Goal: Entertainment & Leisure: Consume media (video, audio)

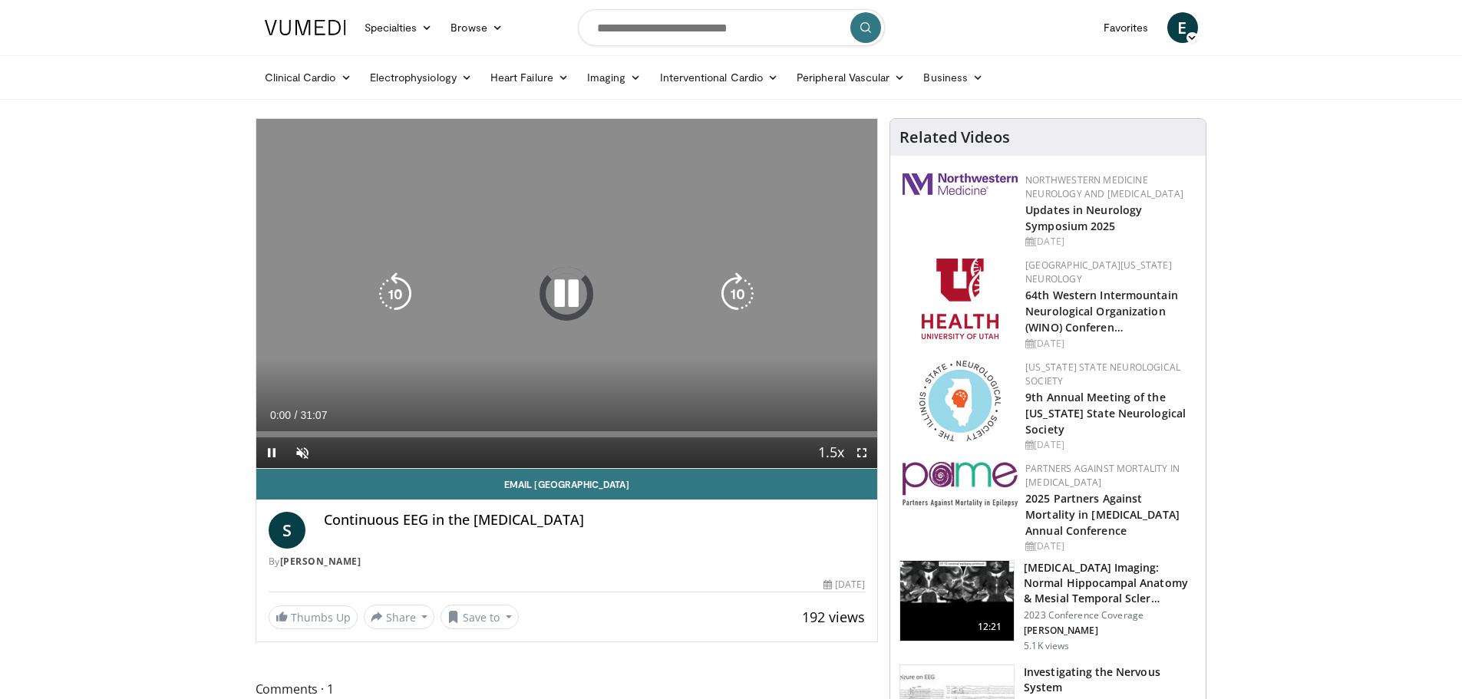
click at [574, 311] on icon "Video Player" at bounding box center [566, 293] width 43 height 43
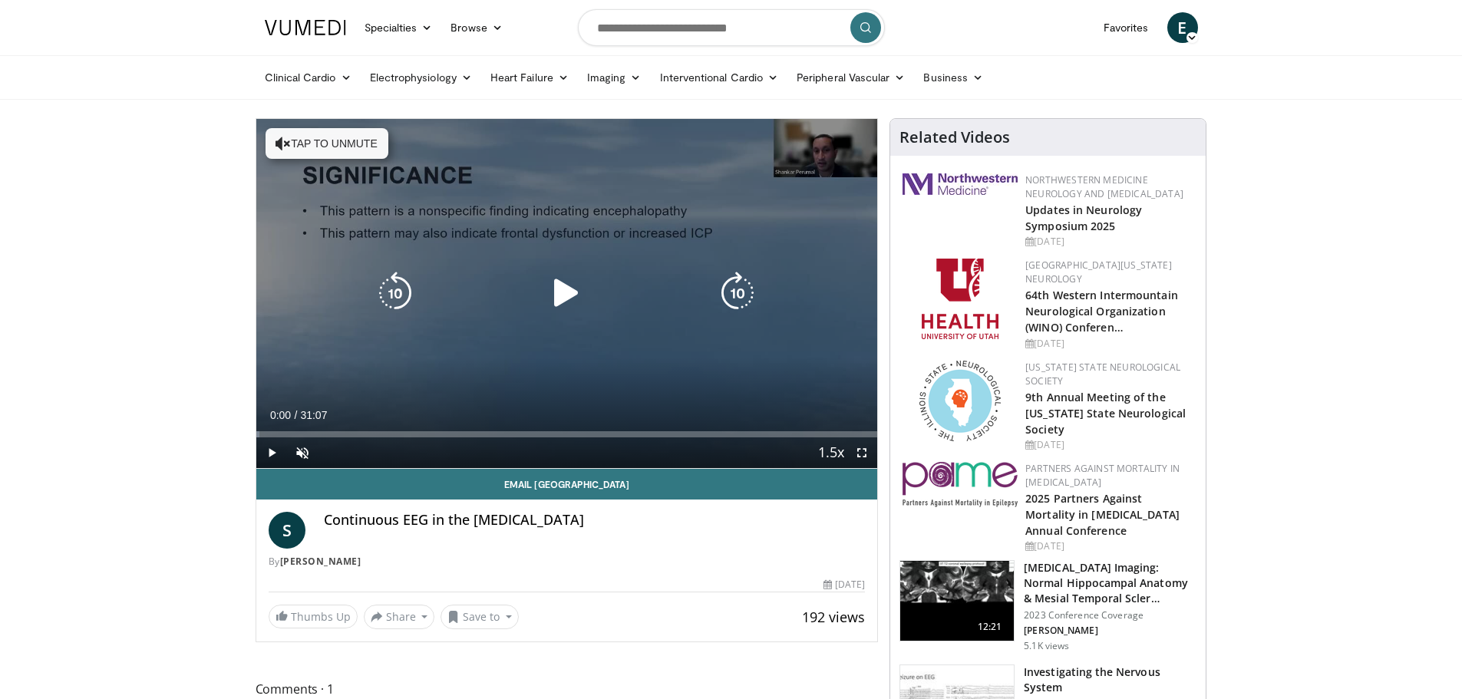
click at [574, 311] on icon "Video Player" at bounding box center [566, 293] width 43 height 43
click at [340, 136] on button "Tap to unmute" at bounding box center [327, 143] width 123 height 31
click at [571, 296] on icon "Video Player" at bounding box center [566, 293] width 43 height 43
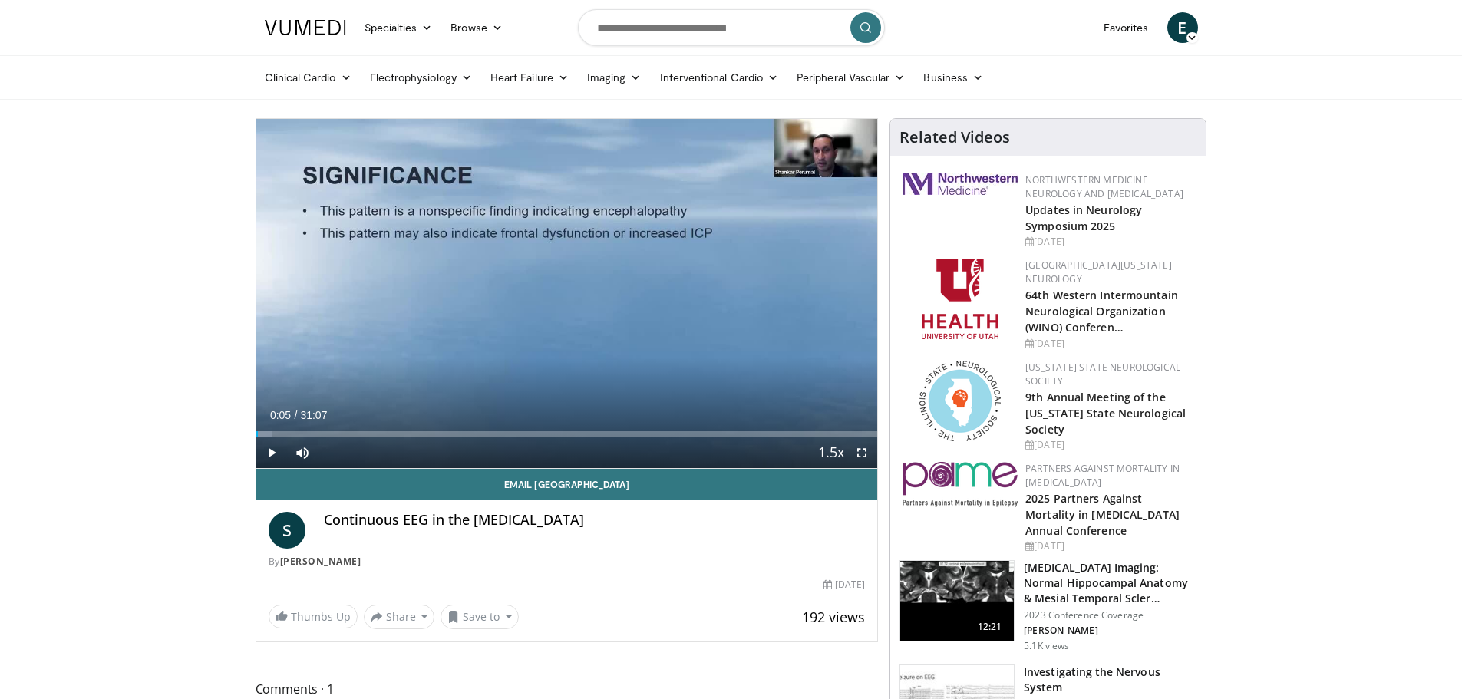
click at [292, 429] on div "Loaded : 2.65% 00:05 01:48" at bounding box center [567, 430] width 622 height 15
click at [310, 428] on div "Loaded : 7.97% 01:50 02:39" at bounding box center [567, 430] width 622 height 15
click at [327, 427] on div "Loaded : 12.22% 02:43 03:34" at bounding box center [567, 430] width 622 height 15
click at [352, 430] on div "Loaded : 14.46% 03:34 04:50" at bounding box center [567, 430] width 622 height 15
click at [372, 431] on div "Progress Bar" at bounding box center [373, 434] width 2 height 6
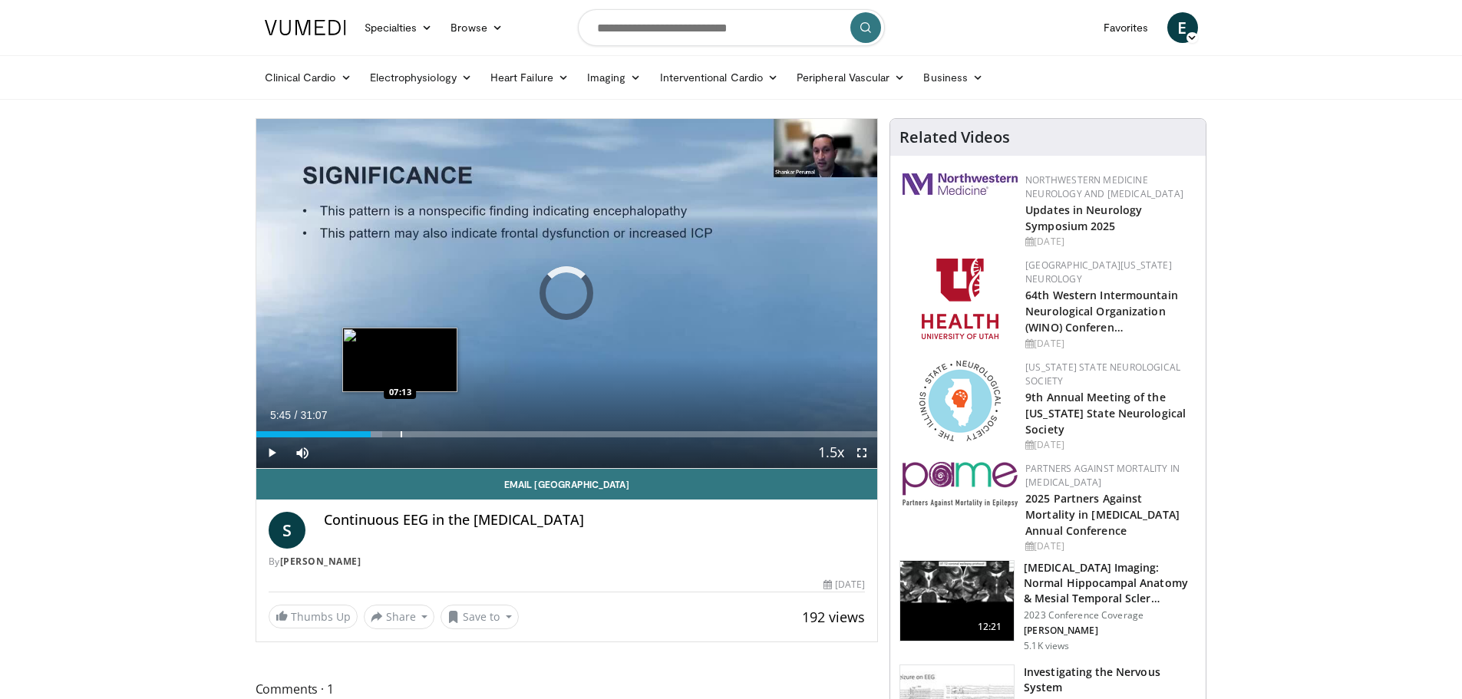
click at [401, 432] on div "Progress Bar" at bounding box center [402, 434] width 2 height 6
click at [418, 430] on div "Loaded : 23.57% 07:11 08:08" at bounding box center [567, 430] width 622 height 15
click at [449, 428] on div "Loaded : 29.46% 09:40 09:40" at bounding box center [567, 430] width 622 height 15
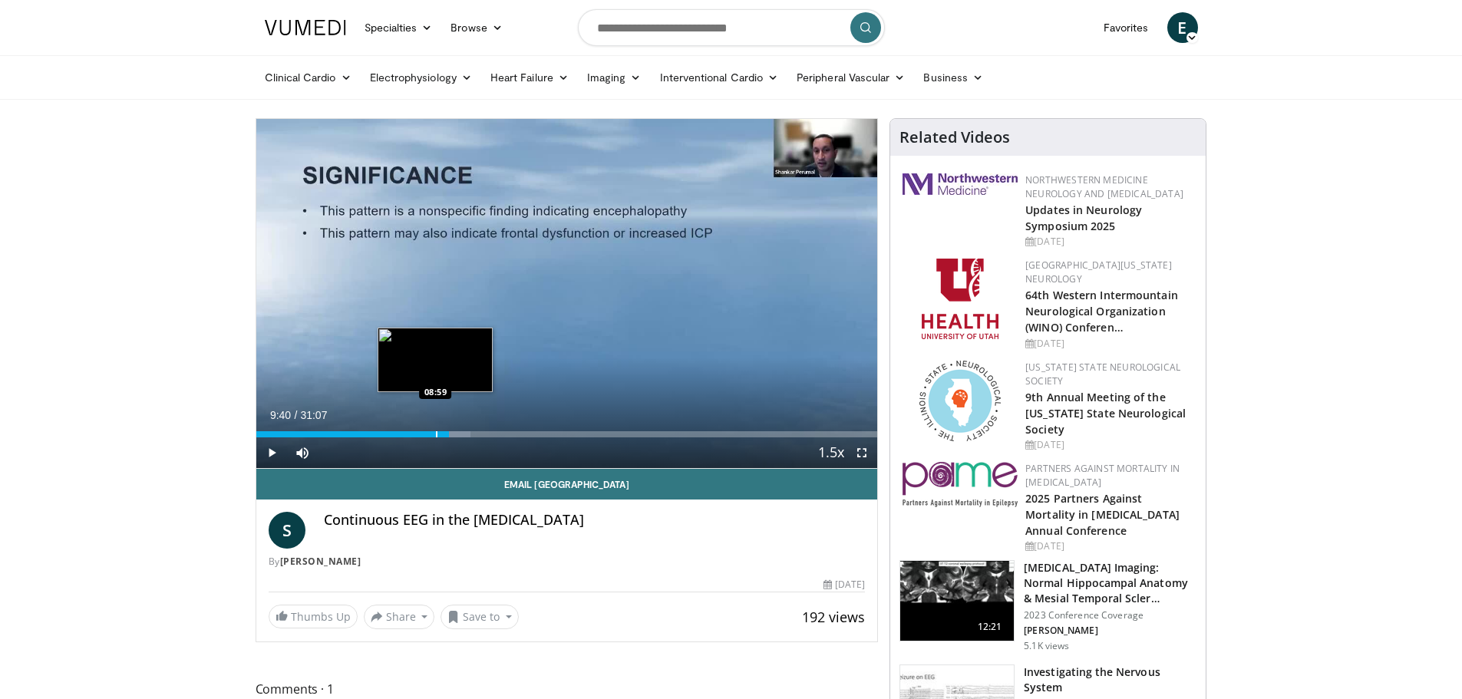
click at [434, 429] on div "Loaded : 34.53% 09:40 08:59" at bounding box center [567, 430] width 622 height 15
click at [453, 429] on div "Loaded : 34.53% 09:52 09:52" at bounding box center [567, 430] width 622 height 15
click at [501, 431] on div "Progress Bar" at bounding box center [502, 434] width 2 height 6
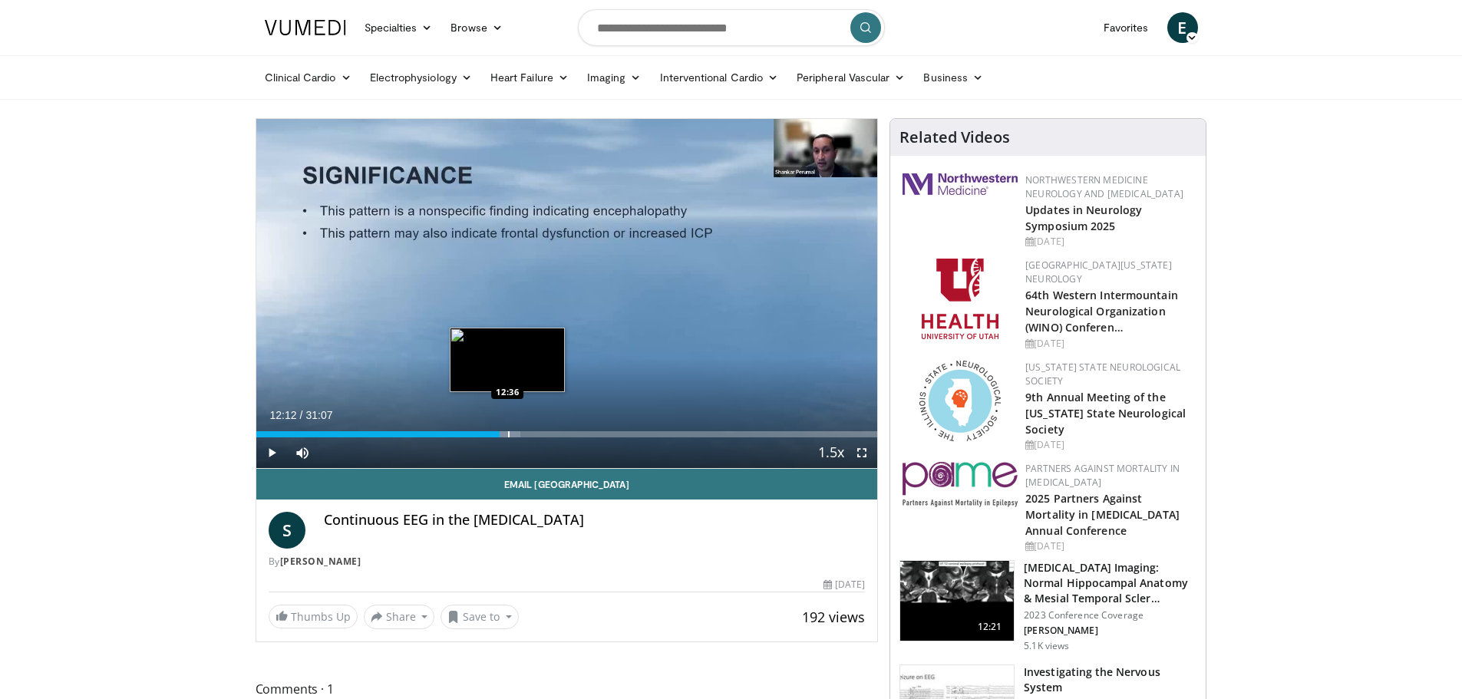
click at [508, 434] on div "Progress Bar" at bounding box center [509, 434] width 2 height 6
click at [518, 430] on div "Loaded : 43.92% 13:08 13:08" at bounding box center [567, 430] width 622 height 15
click at [507, 431] on div "Progress Bar" at bounding box center [508, 434] width 2 height 6
click at [513, 431] on div "Progress Bar" at bounding box center [514, 434] width 2 height 6
click at [540, 431] on div "Progress Bar" at bounding box center [540, 434] width 2 height 6
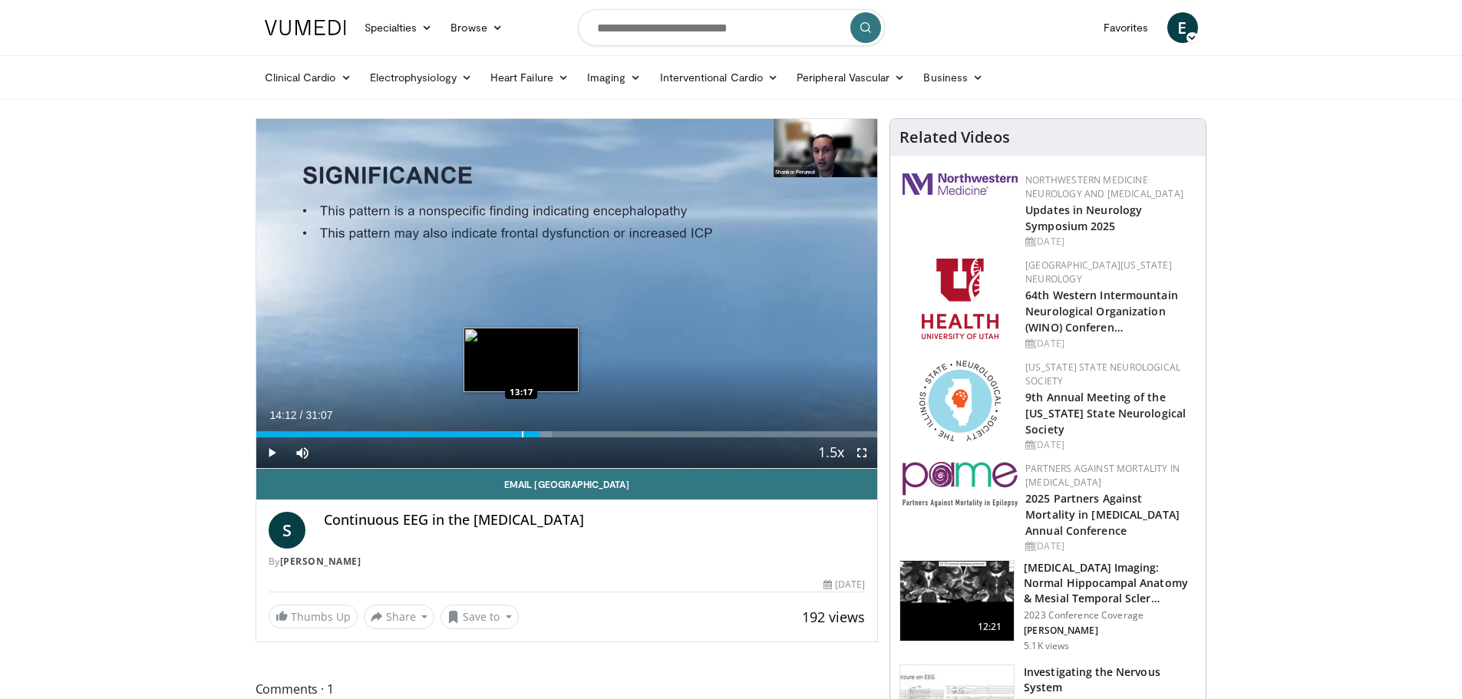
click at [520, 431] on div "14:12" at bounding box center [398, 434] width 284 height 6
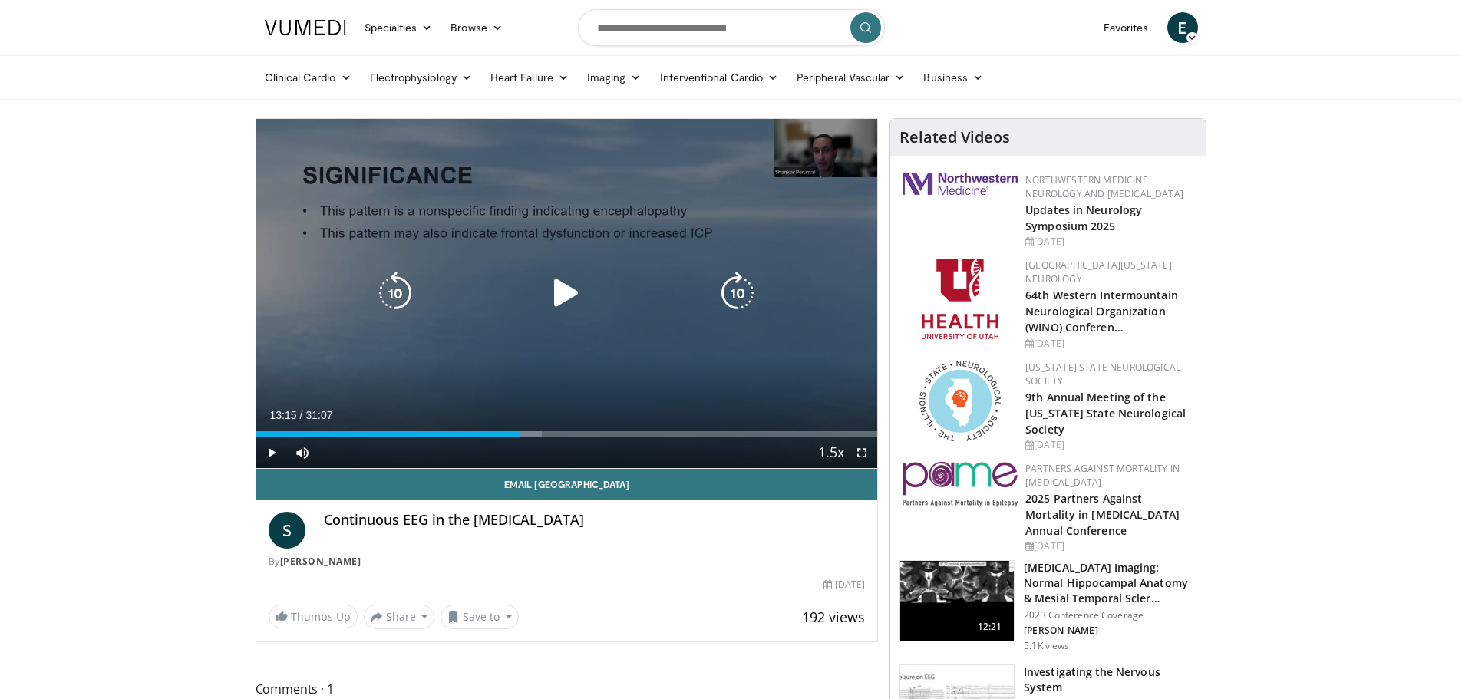
click at [736, 281] on icon "Video Player" at bounding box center [737, 293] width 43 height 43
click at [734, 293] on icon "Video Player" at bounding box center [737, 293] width 43 height 43
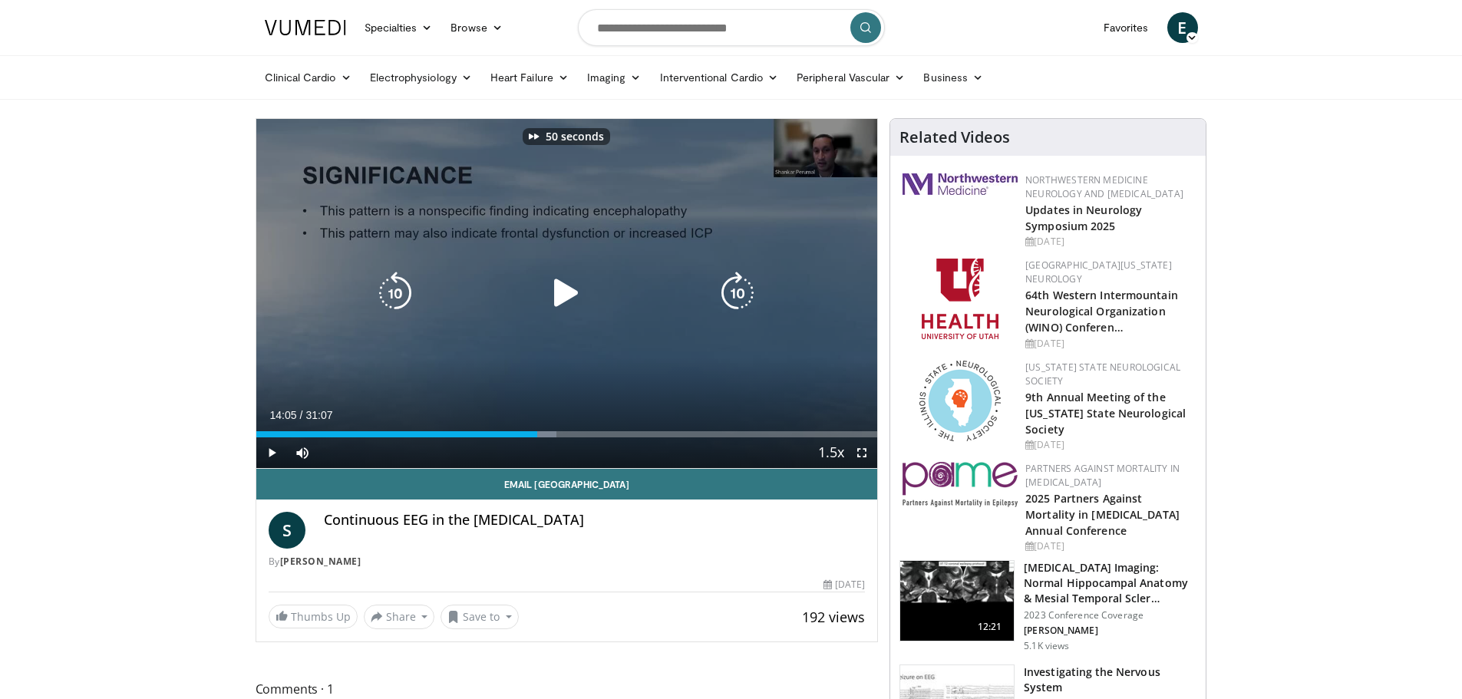
click at [734, 293] on icon "Video Player" at bounding box center [737, 293] width 43 height 43
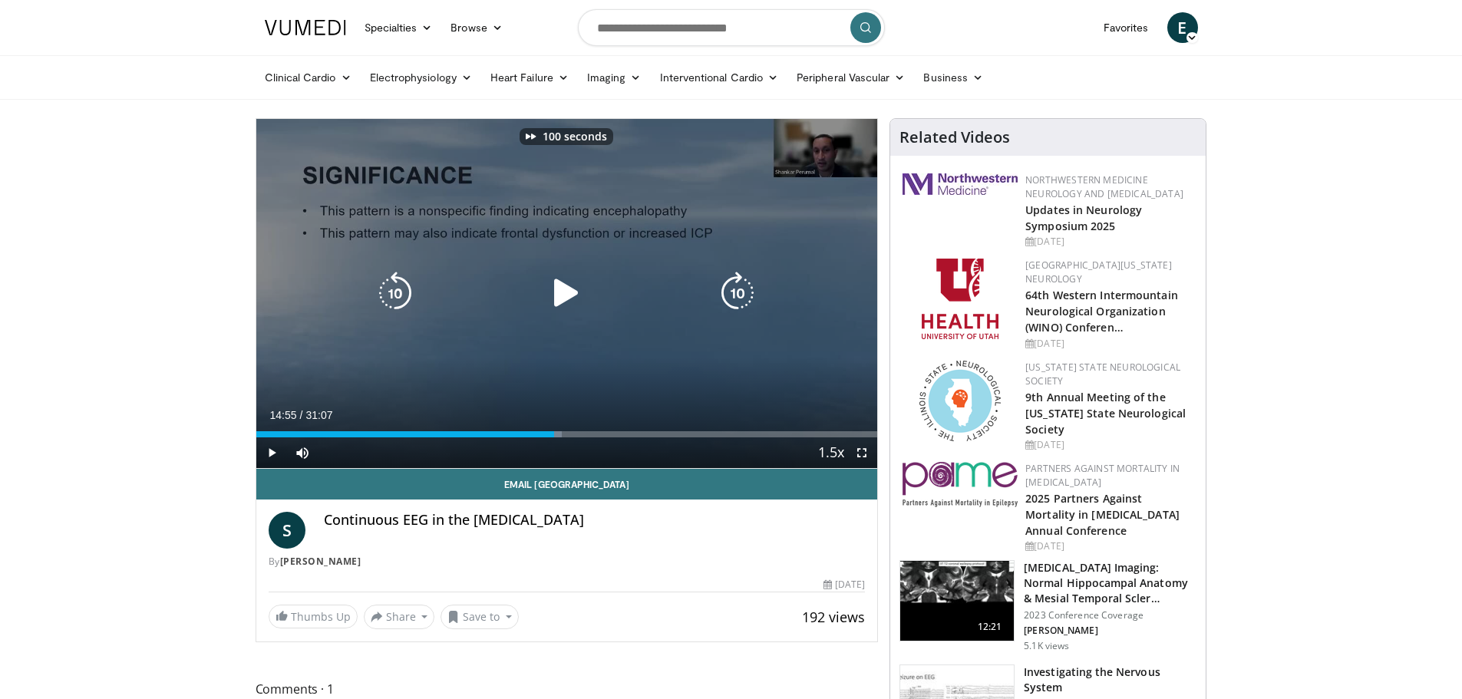
click at [734, 293] on icon "Video Player" at bounding box center [737, 293] width 43 height 43
click at [733, 302] on icon "Video Player" at bounding box center [737, 293] width 43 height 43
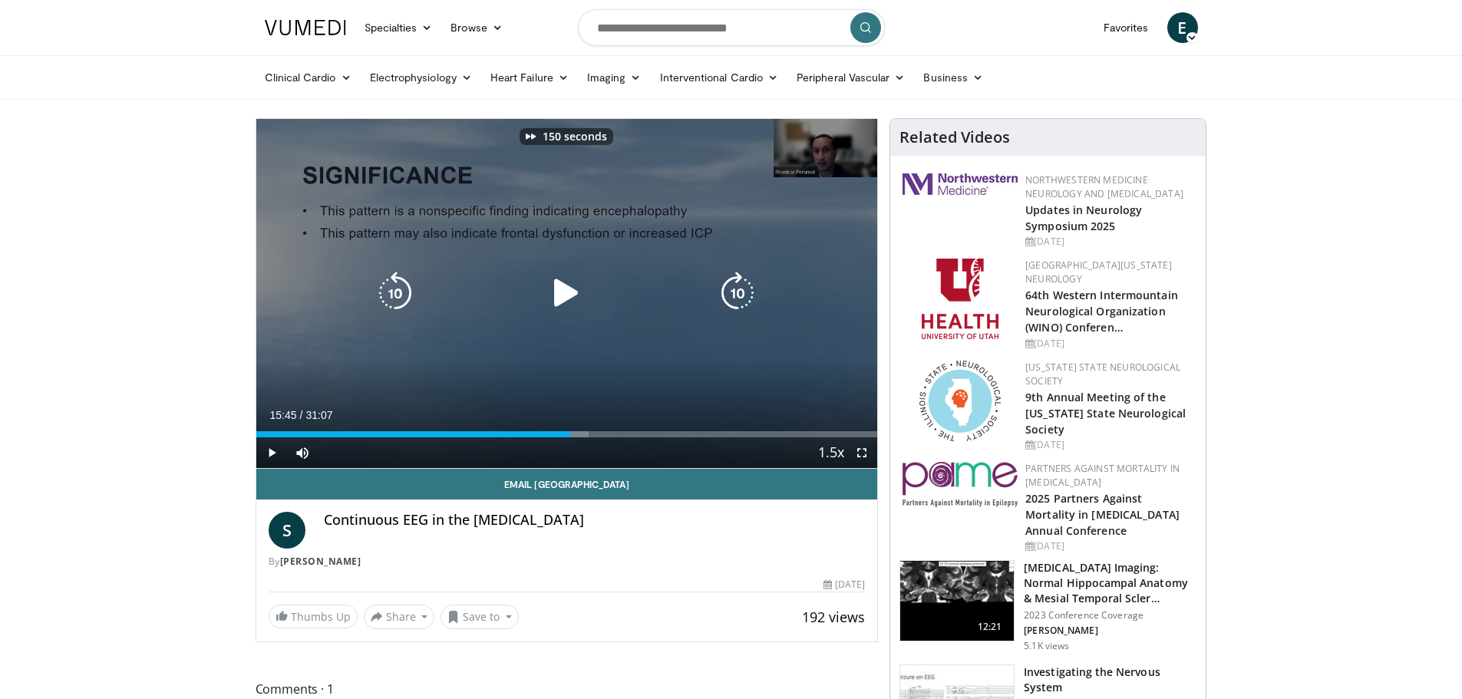
click at [733, 302] on icon "Video Player" at bounding box center [737, 293] width 43 height 43
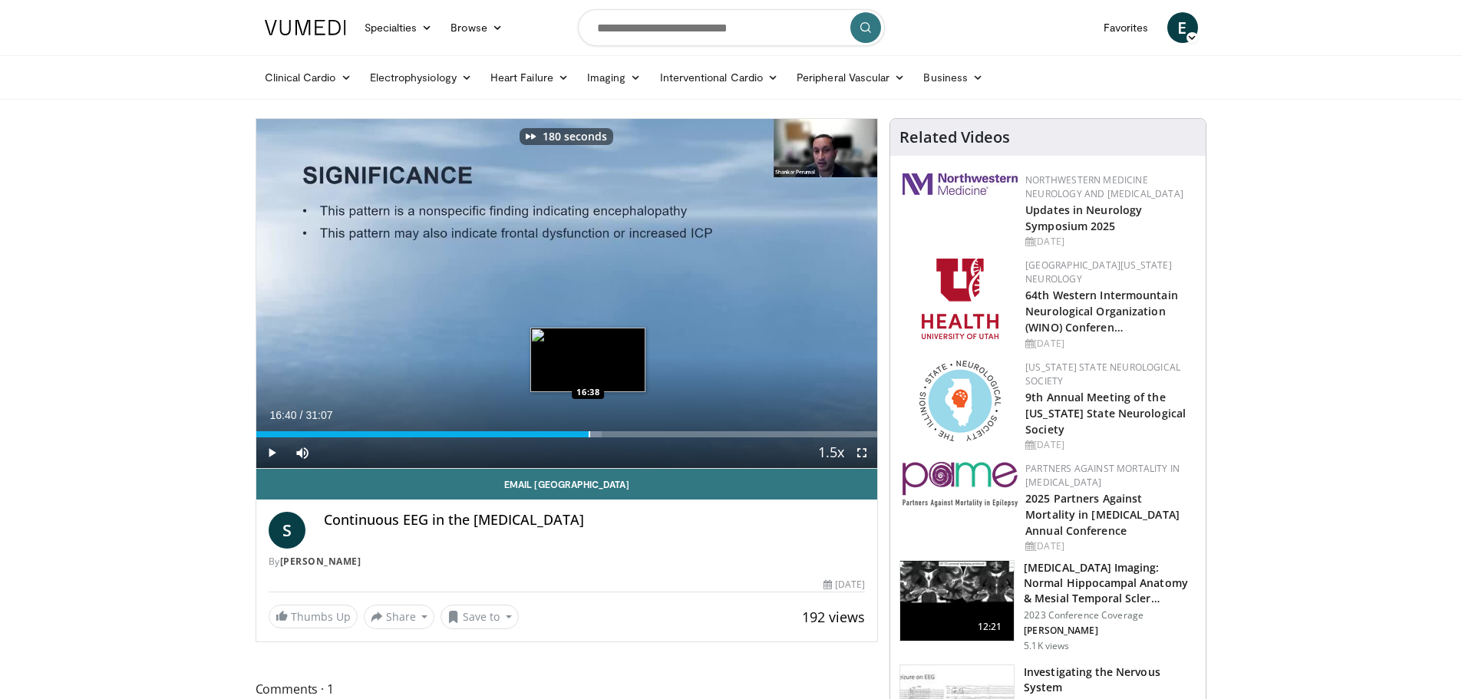
click at [589, 428] on div "Loaded : 55.70% 16:40 16:38" at bounding box center [567, 430] width 622 height 15
click at [632, 428] on div "Loaded : 55.70% 16:40 18:47" at bounding box center [567, 430] width 622 height 15
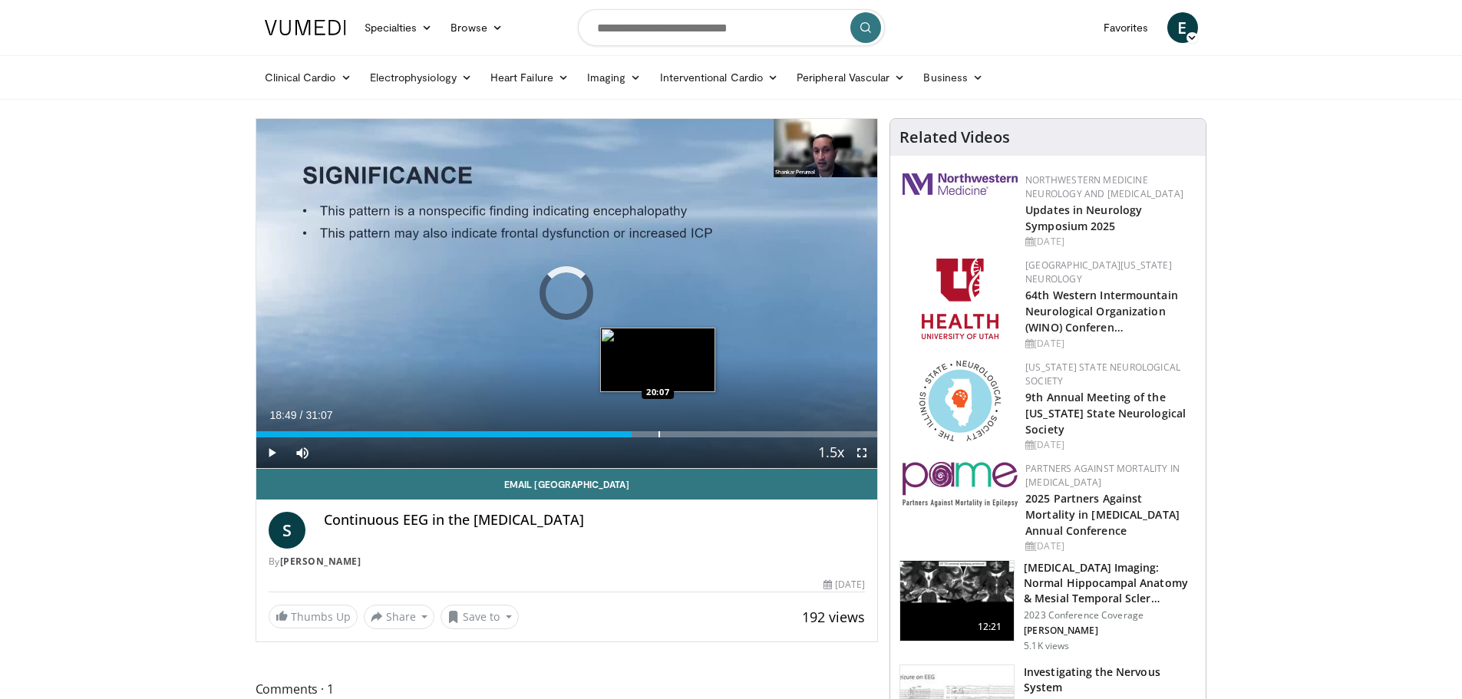
click at [658, 427] on div "Loaded : 0.00% 18:49 20:07" at bounding box center [567, 430] width 622 height 15
click at [713, 423] on div "Loaded : 0.00% 20:10 22:39" at bounding box center [567, 430] width 622 height 15
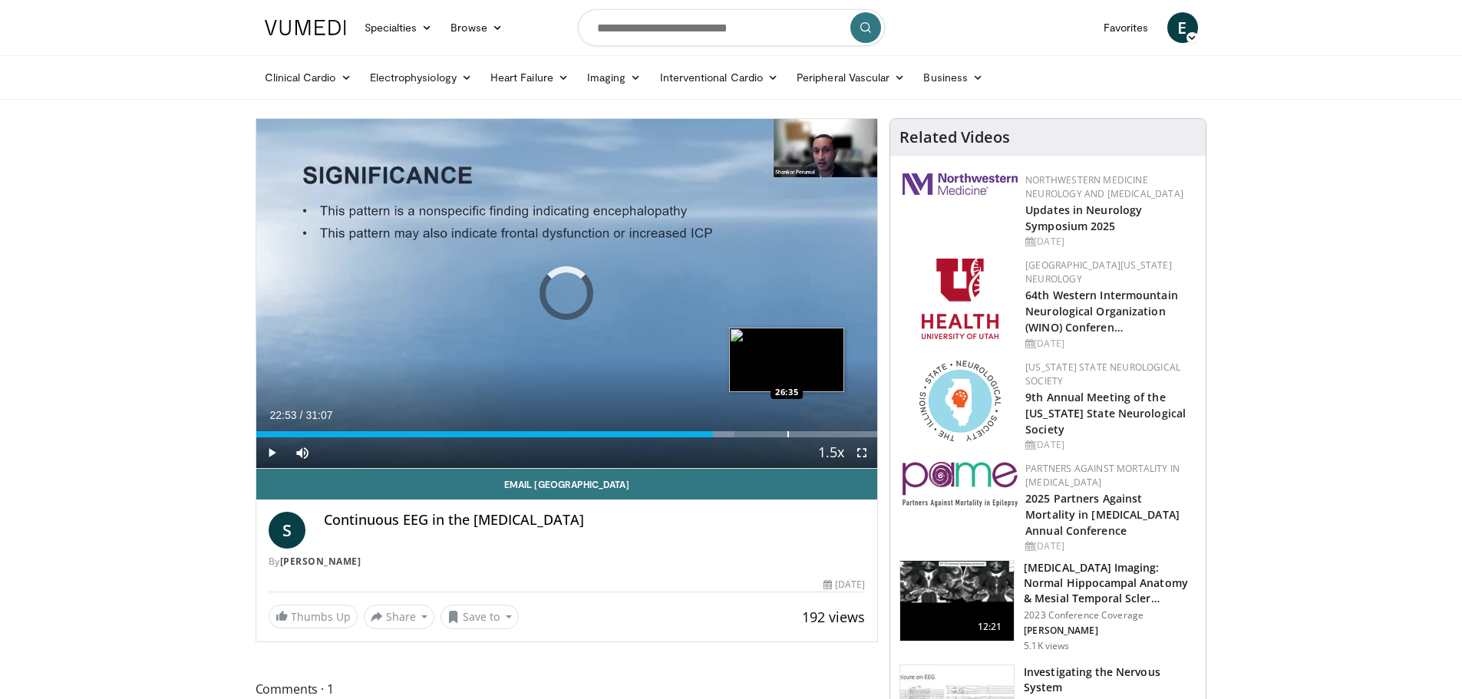
click at [786, 431] on div "Loaded : 77.04% 22:53 26:35" at bounding box center [567, 434] width 622 height 6
click at [850, 430] on div "Loaded : 88.73% 26:32 29:39" at bounding box center [567, 430] width 622 height 15
click at [814, 430] on div "Loaded : 0.00% 29:44 27:55" at bounding box center [567, 430] width 622 height 15
click at [797, 432] on div "Progress Bar" at bounding box center [798, 434] width 2 height 6
click at [800, 434] on div "Progress Bar" at bounding box center [801, 434] width 2 height 6
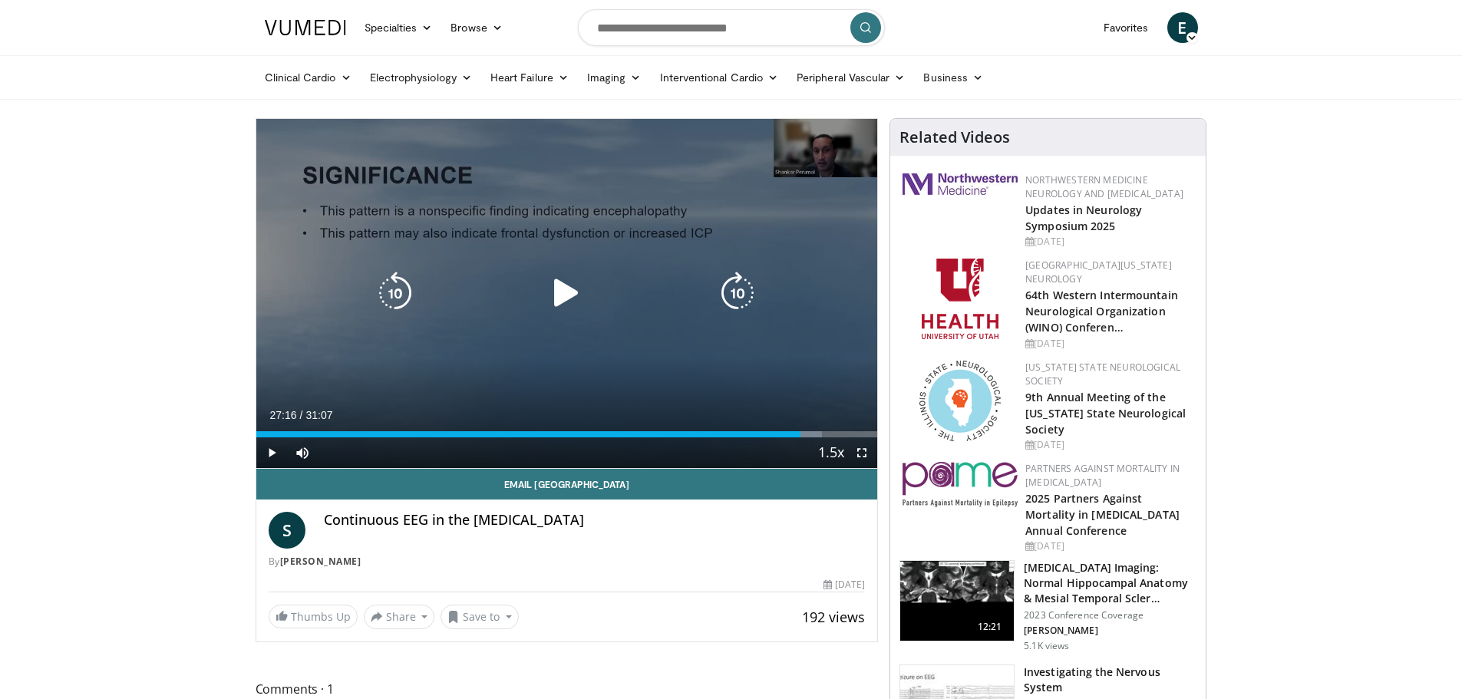
drag, startPoint x: 562, startPoint y: 302, endPoint x: 536, endPoint y: 328, distance: 36.9
click at [561, 302] on icon "Video Player" at bounding box center [566, 293] width 43 height 43
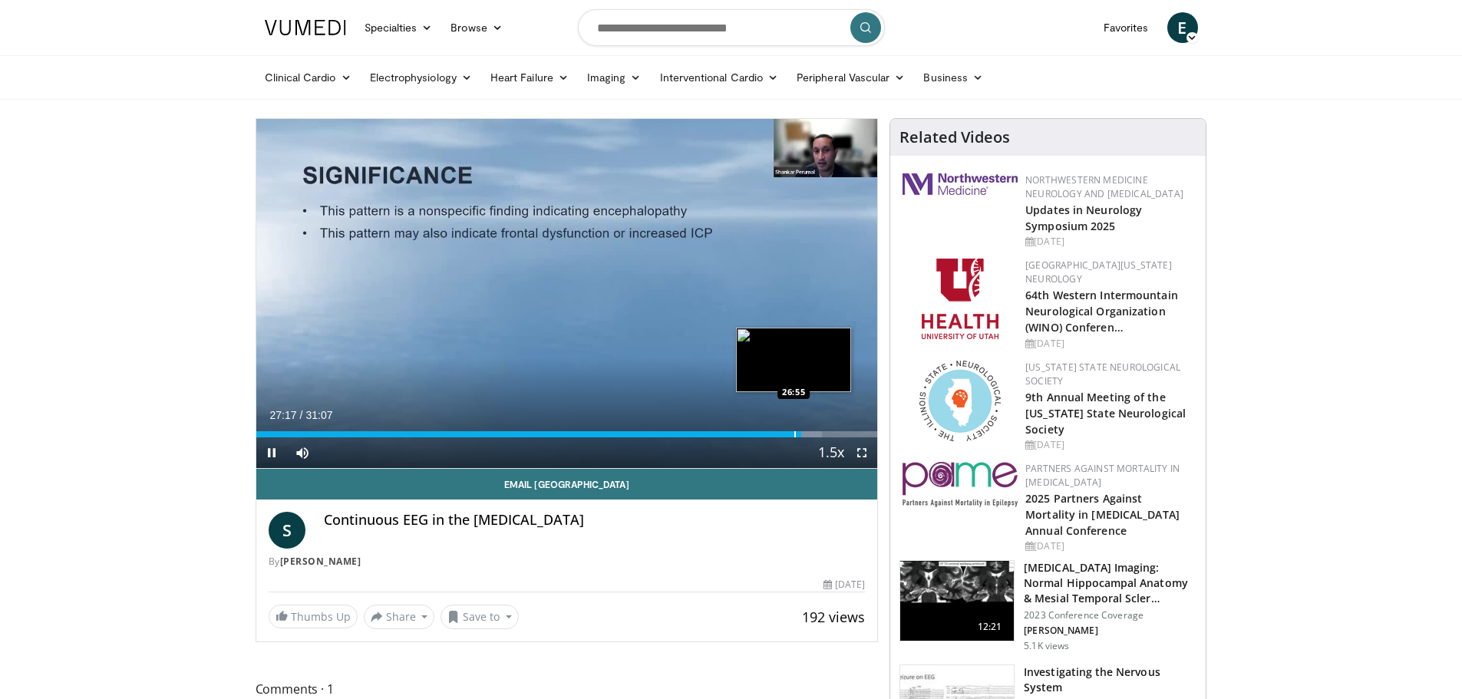
click at [794, 433] on div "Progress Bar" at bounding box center [795, 434] width 2 height 6
click at [787, 434] on div "Progress Bar" at bounding box center [788, 434] width 2 height 6
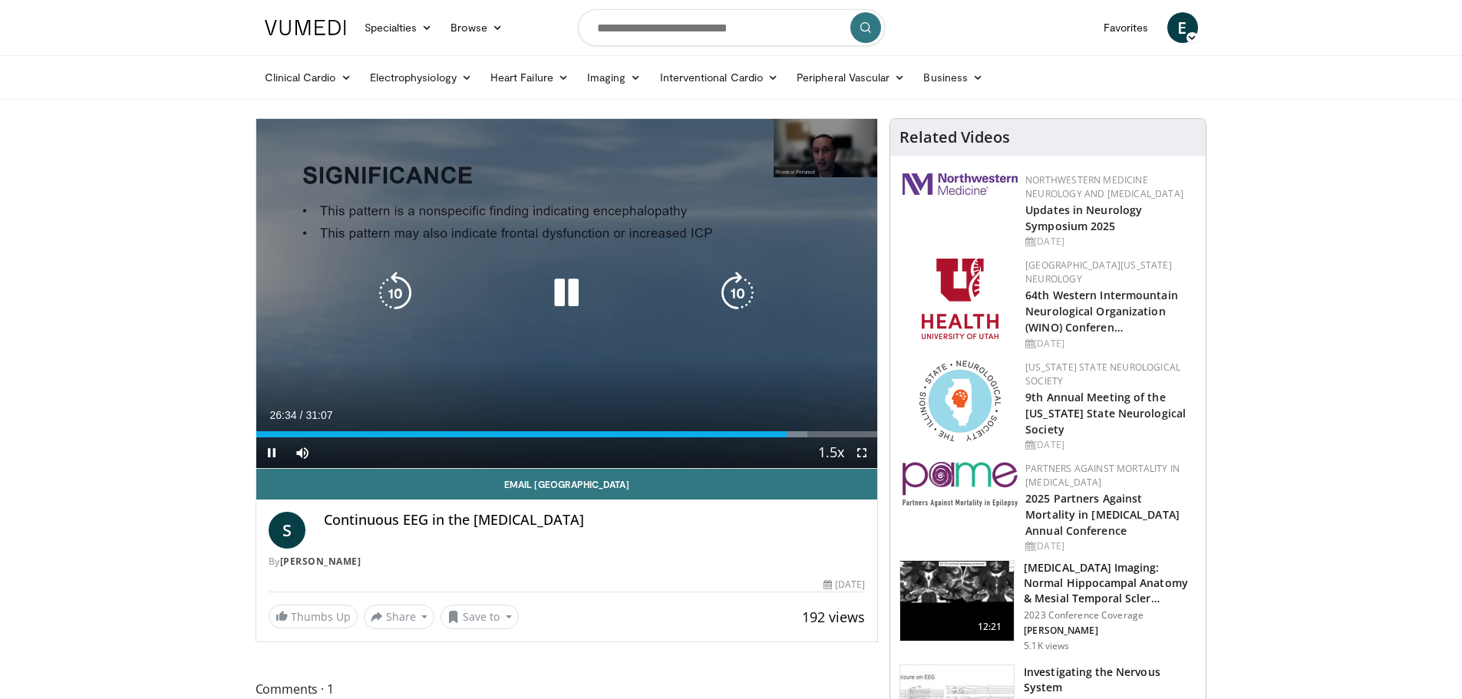
click at [404, 296] on icon "Video Player" at bounding box center [395, 293] width 43 height 43
click at [404, 297] on icon "Video Player" at bounding box center [395, 293] width 43 height 43
click at [570, 302] on icon "Video Player" at bounding box center [566, 293] width 43 height 43
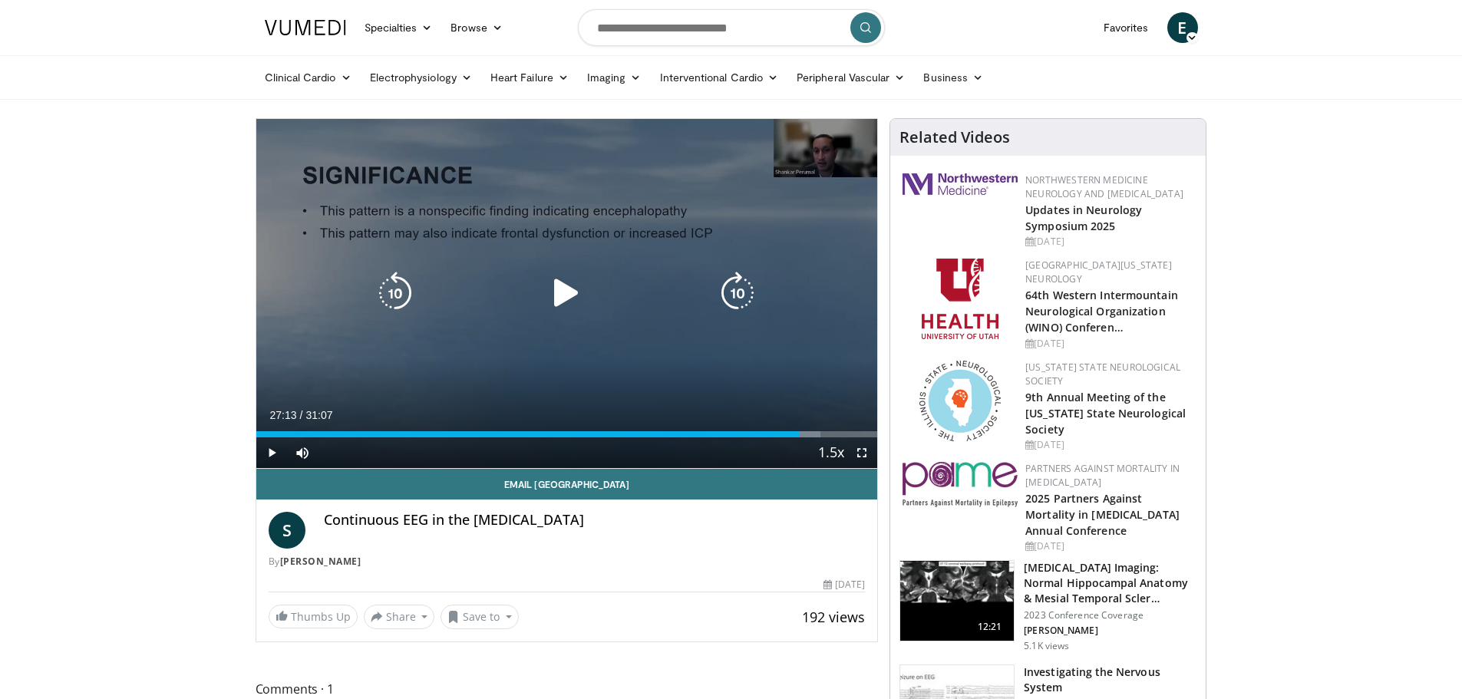
click at [567, 278] on icon "Video Player" at bounding box center [566, 293] width 43 height 43
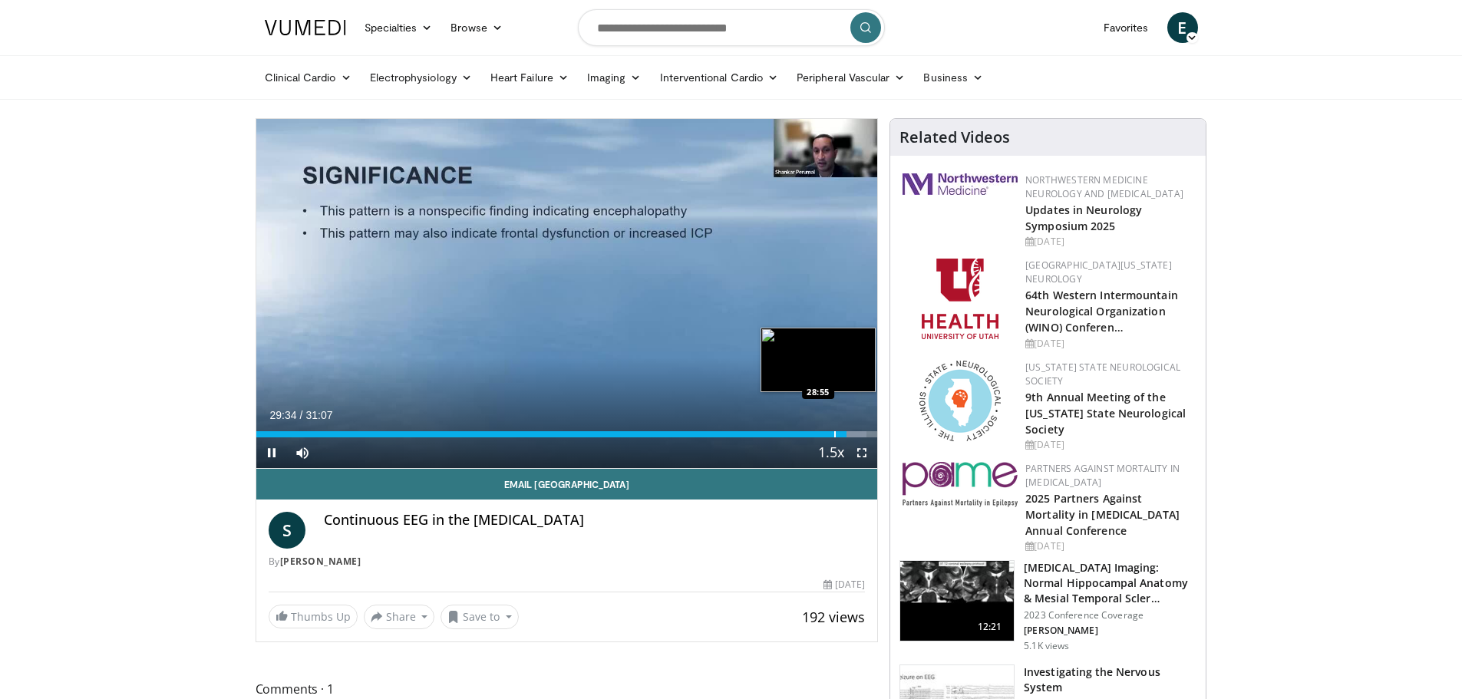
click at [834, 431] on div "Progress Bar" at bounding box center [835, 434] width 2 height 6
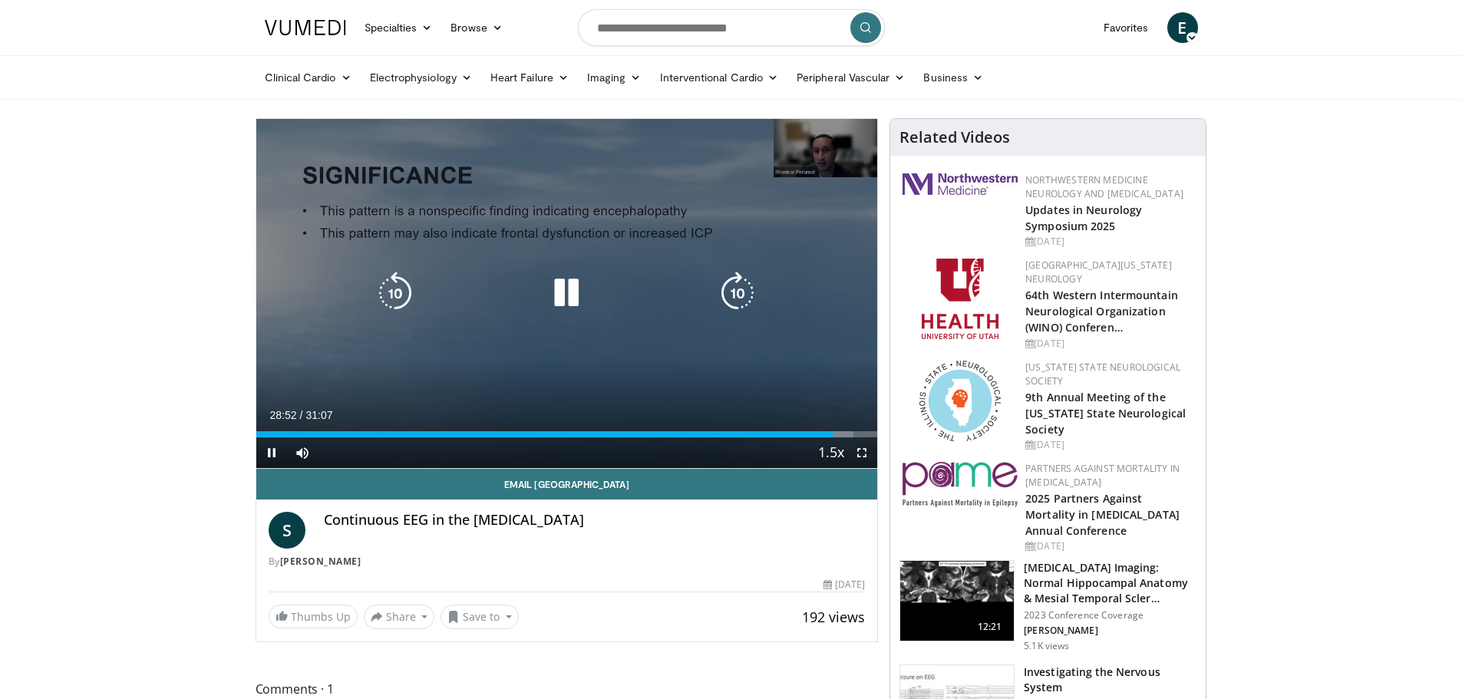
click at [793, 315] on div "40 seconds Tap to unmute" at bounding box center [567, 293] width 622 height 349
